Goal: Obtain resource: Obtain resource

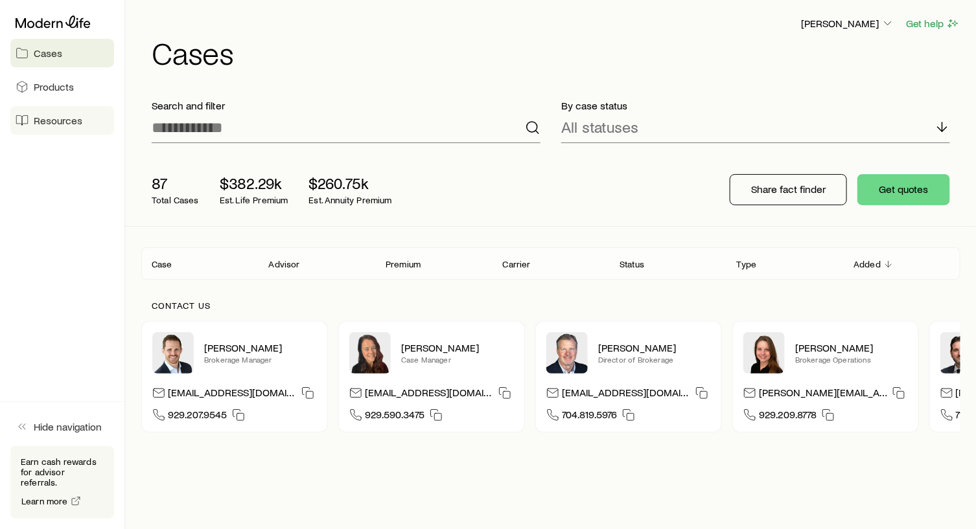
click at [51, 120] on span "Resources" at bounding box center [58, 120] width 49 height 13
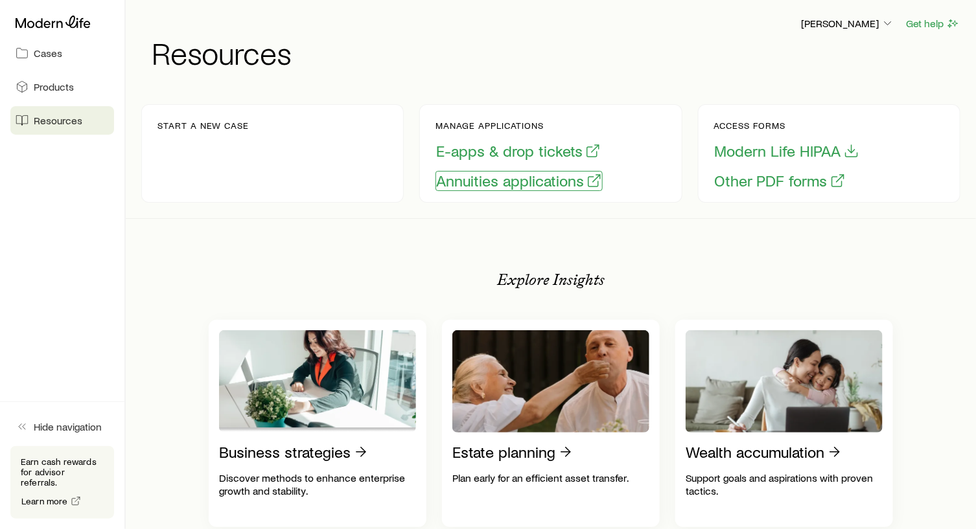
click at [494, 178] on button "Annuities applications" at bounding box center [518, 181] width 167 height 20
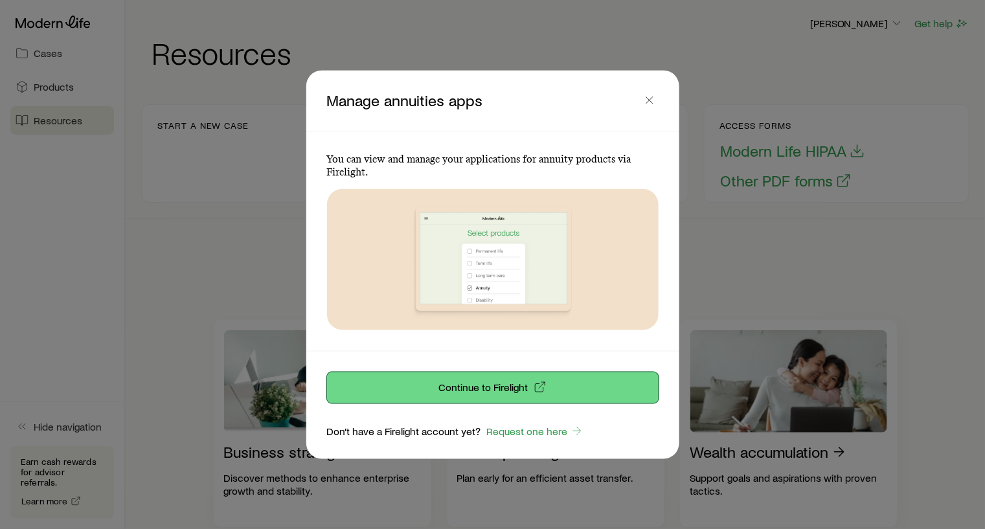
click at [497, 378] on button "Continue to Firelight" at bounding box center [493, 387] width 332 height 31
click at [492, 388] on p "Continue to Firelight" at bounding box center [483, 387] width 89 height 13
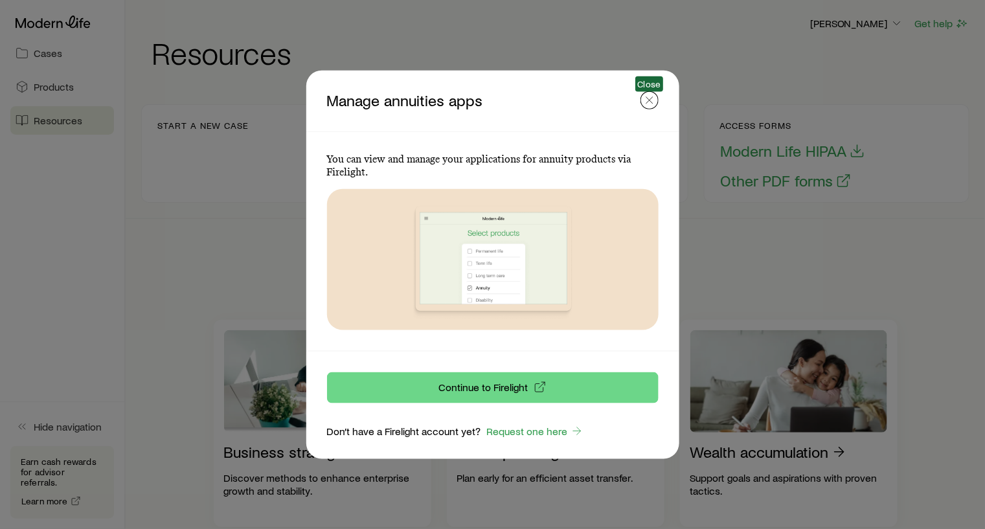
click at [650, 97] on icon "button" at bounding box center [649, 99] width 13 height 13
